Goal: Task Accomplishment & Management: Complete application form

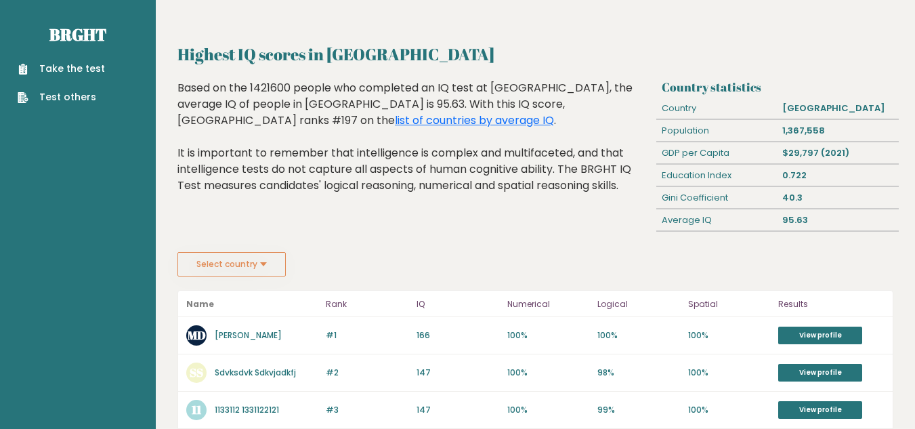
click at [96, 68] on link "Take the test" at bounding box center [61, 69] width 87 height 14
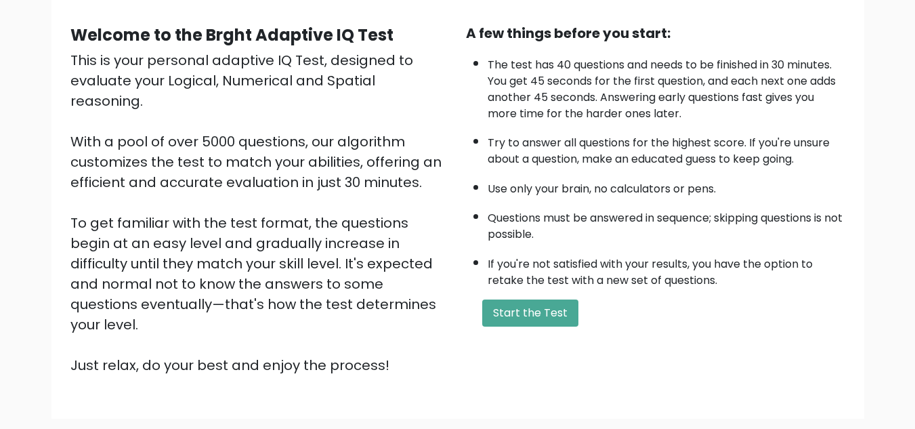
scroll to position [133, 0]
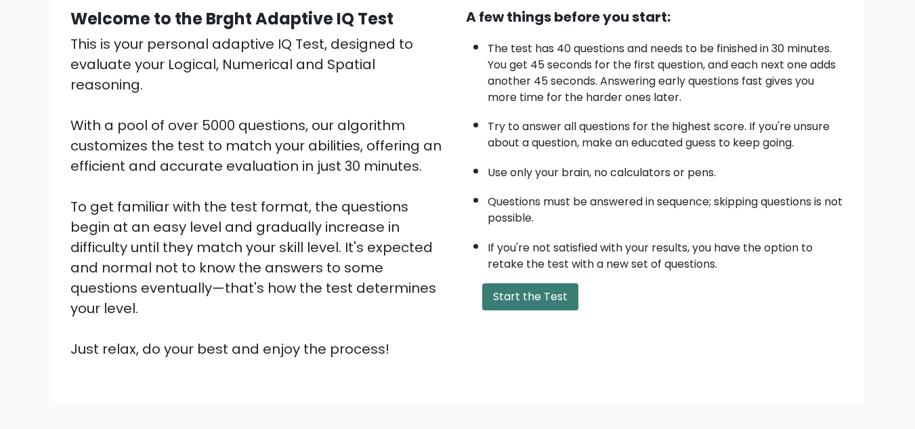
click at [543, 306] on button "Start the Test" at bounding box center [530, 296] width 96 height 27
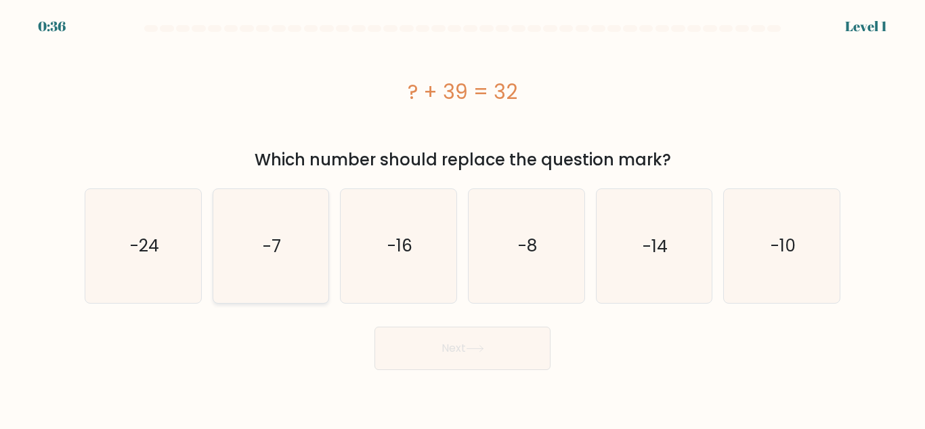
click at [295, 211] on icon "-7" at bounding box center [270, 245] width 113 height 113
click at [463, 215] on input "b. -7" at bounding box center [463, 216] width 1 height 3
radio input "true"
click at [438, 346] on button "Next" at bounding box center [463, 348] width 176 height 43
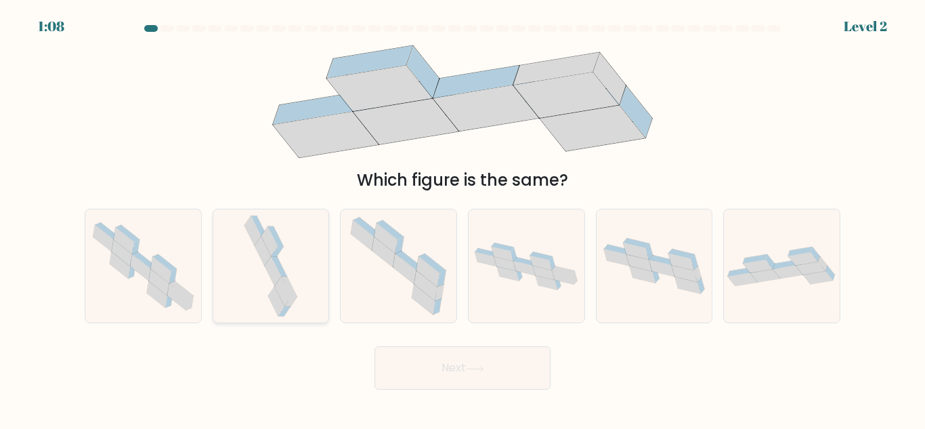
click at [268, 288] on icon at bounding box center [271, 265] width 60 height 113
click at [463, 218] on input "b." at bounding box center [463, 216] width 1 height 3
radio input "true"
click at [482, 362] on button "Next" at bounding box center [463, 367] width 176 height 43
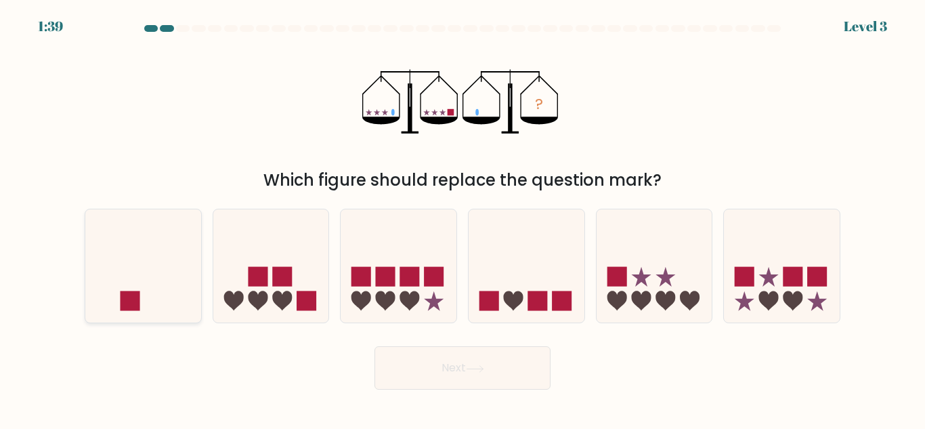
click at [140, 275] on icon at bounding box center [143, 266] width 116 height 96
click at [463, 218] on input "a." at bounding box center [463, 216] width 1 height 3
radio input "true"
click at [481, 360] on button "Next" at bounding box center [463, 367] width 176 height 43
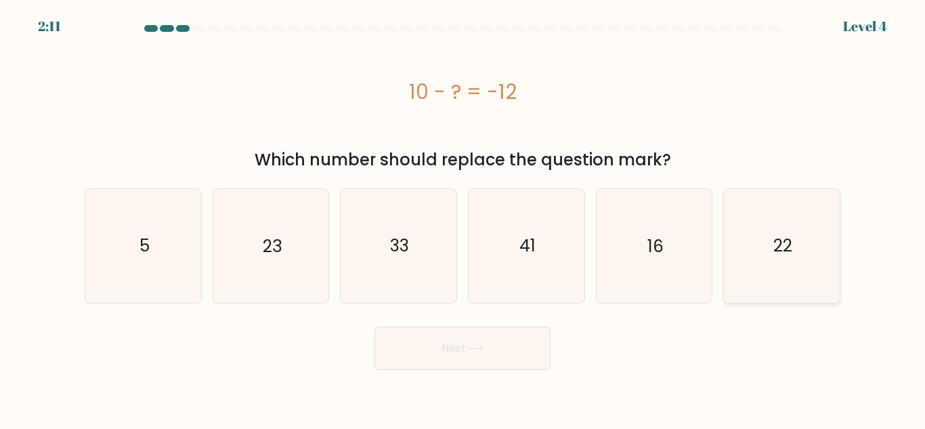
click at [790, 260] on icon "22" at bounding box center [782, 245] width 113 height 113
click at [463, 218] on input "f. 22" at bounding box center [463, 216] width 1 height 3
radio input "true"
click at [472, 362] on button "Next" at bounding box center [463, 348] width 176 height 43
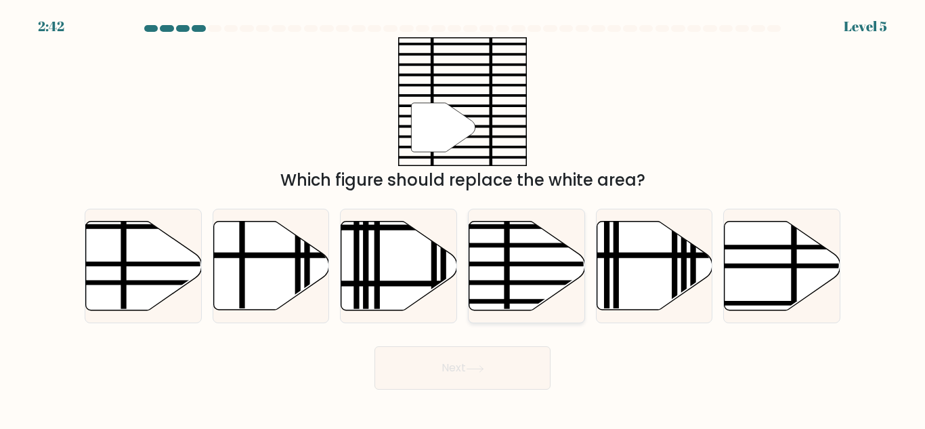
click at [501, 255] on icon at bounding box center [527, 266] width 116 height 89
click at [463, 218] on input "d." at bounding box center [463, 216] width 1 height 3
radio input "true"
click at [459, 376] on button "Next" at bounding box center [463, 367] width 176 height 43
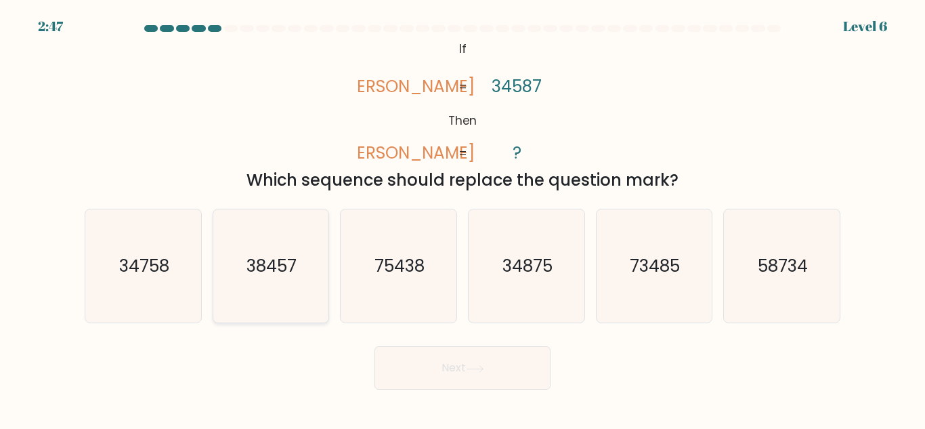
click at [298, 257] on icon "38457" at bounding box center [270, 265] width 113 height 113
click at [463, 218] on input "b. 38457" at bounding box center [463, 216] width 1 height 3
radio input "true"
click at [482, 366] on icon at bounding box center [475, 368] width 18 height 7
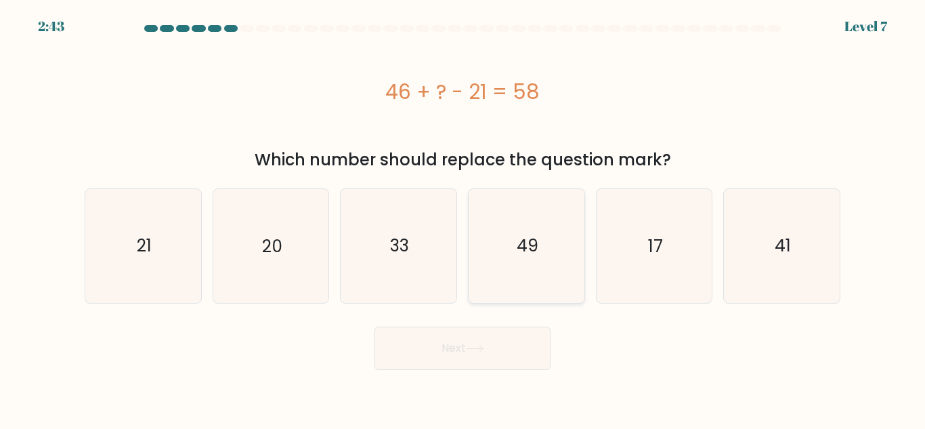
click at [543, 259] on icon "49" at bounding box center [526, 245] width 113 height 113
click at [463, 218] on input "d. 49" at bounding box center [463, 216] width 1 height 3
radio input "true"
click at [432, 214] on icon "33" at bounding box center [398, 245] width 113 height 113
click at [463, 215] on input "c. 33" at bounding box center [463, 216] width 1 height 3
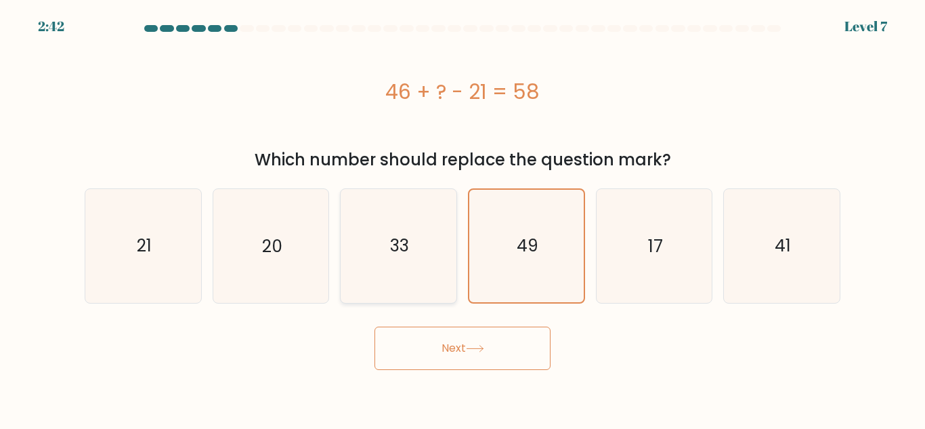
radio input "true"
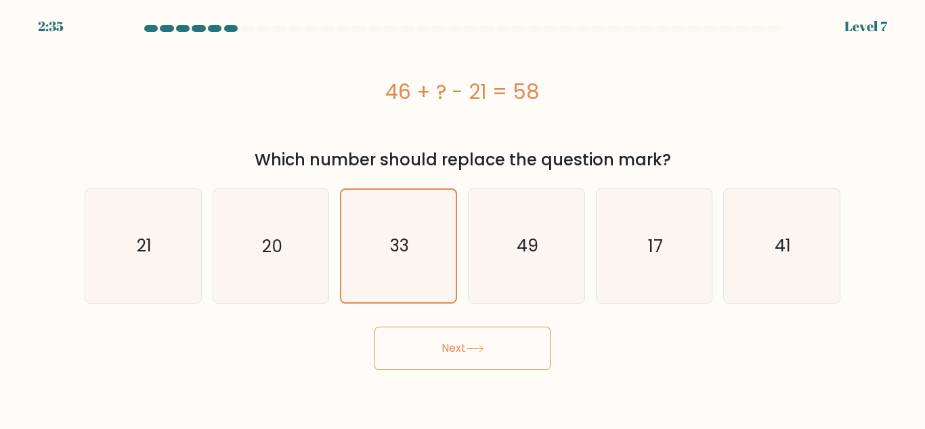
click at [442, 343] on button "Next" at bounding box center [463, 348] width 176 height 43
